Goal: Understand process/instructions: Learn how to perform a task or action

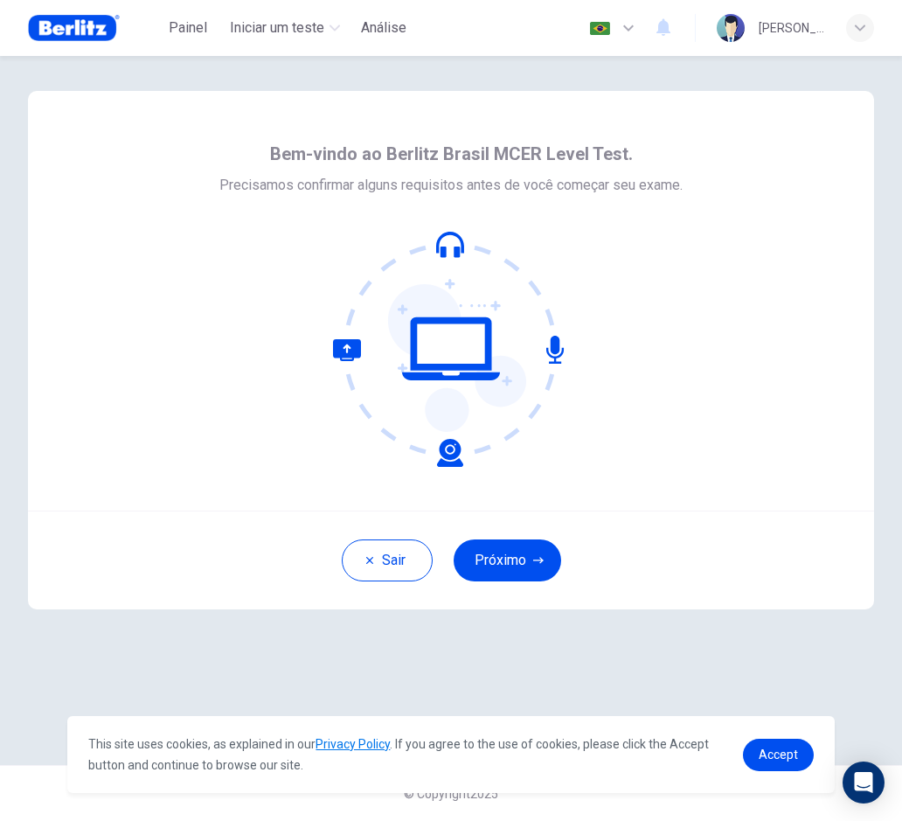
click at [633, 434] on div at bounding box center [450, 349] width 463 height 236
click at [846, 29] on div "[PERSON_NAME]" at bounding box center [795, 28] width 157 height 28
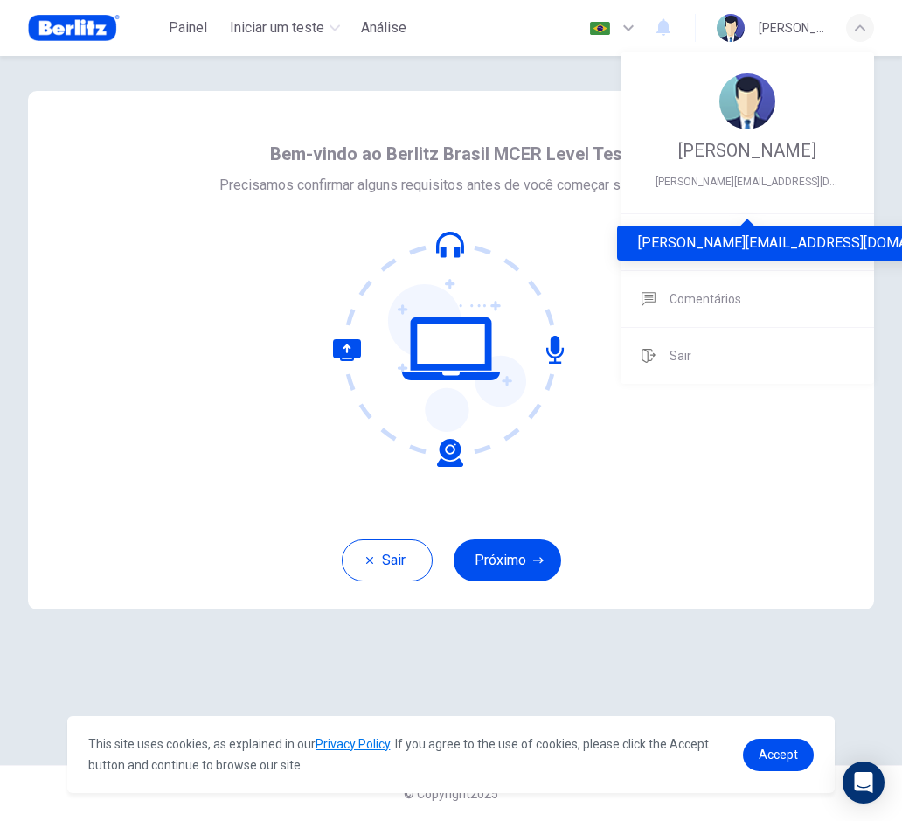
click at [690, 252] on div "[PERSON_NAME][EMAIL_ADDRESS][DOMAIN_NAME]" at bounding box center [804, 243] width 375 height 35
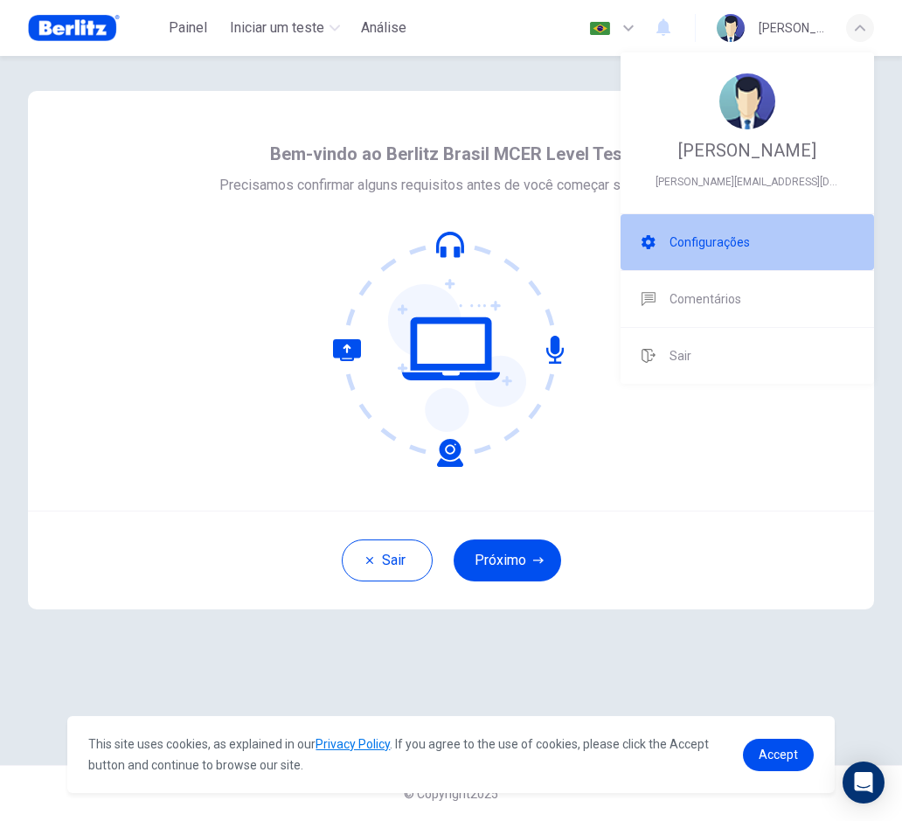
click at [686, 253] on span "Configurações" at bounding box center [710, 242] width 80 height 21
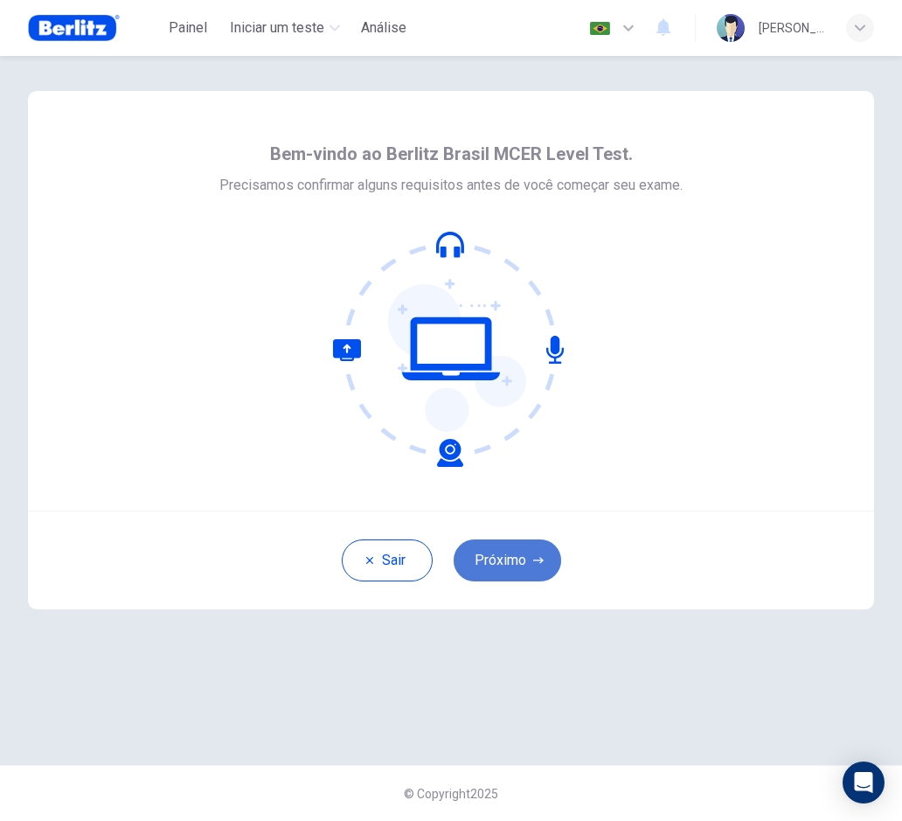
click at [513, 569] on button "Próximo" at bounding box center [508, 561] width 108 height 42
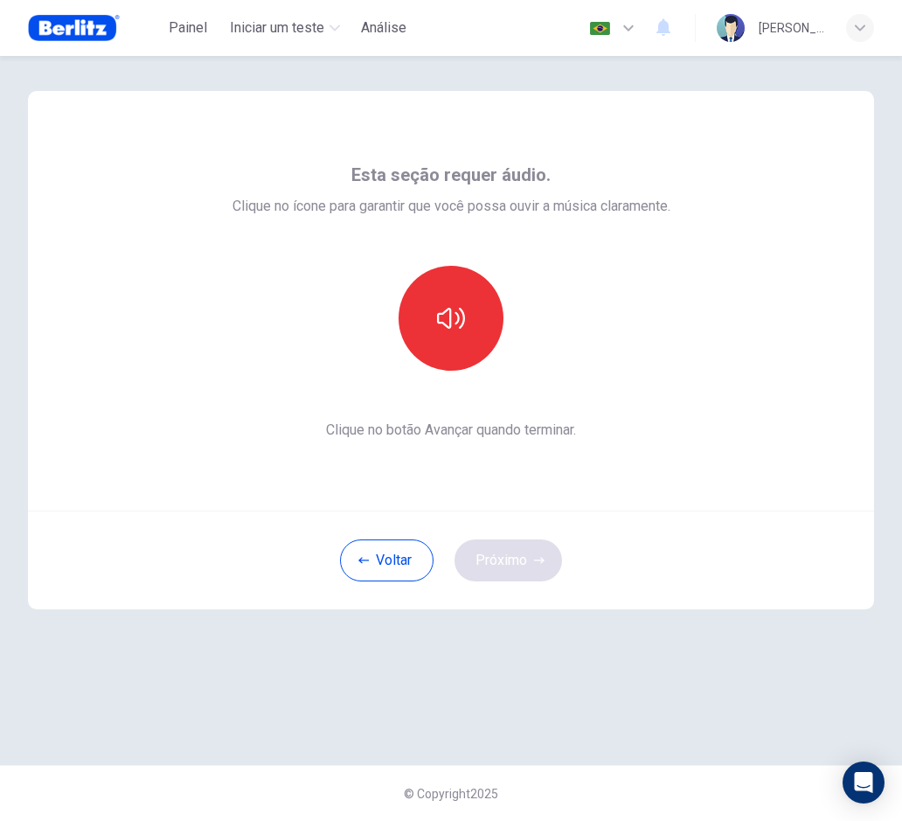
click at [513, 569] on div "Voltar Próximo" at bounding box center [451, 560] width 846 height 99
click at [507, 567] on div "Voltar Próximo" at bounding box center [451, 560] width 846 height 99
click at [358, 568] on button "Voltar" at bounding box center [387, 561] width 94 height 42
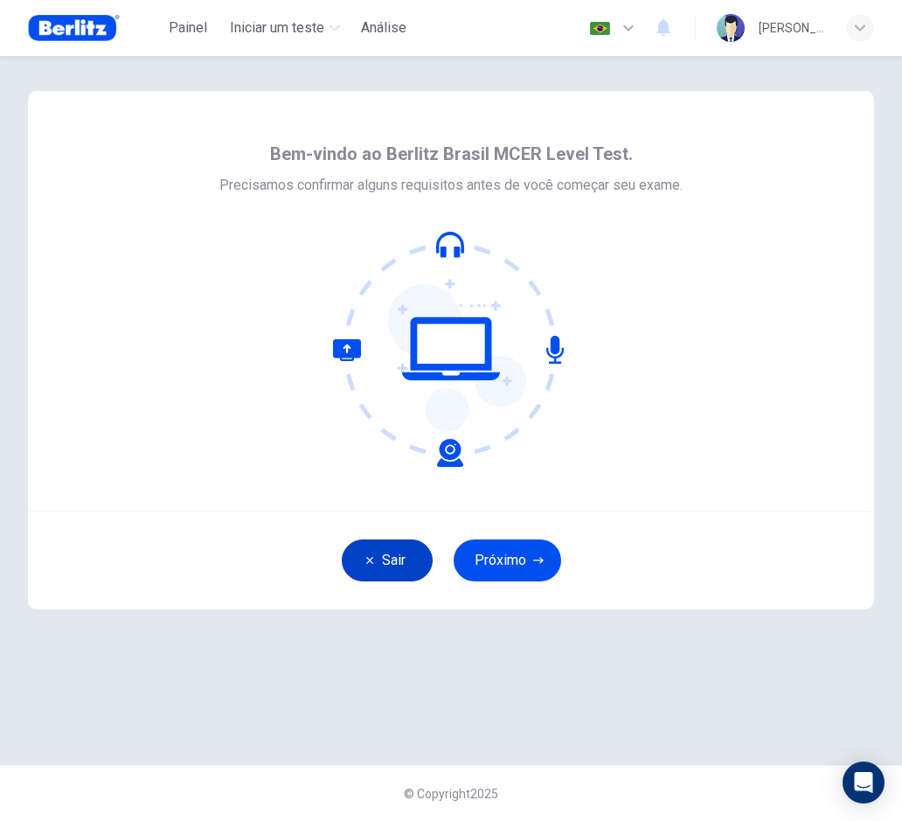
click at [358, 568] on button "Sair" at bounding box center [387, 561] width 91 height 42
